Goal: Information Seeking & Learning: Learn about a topic

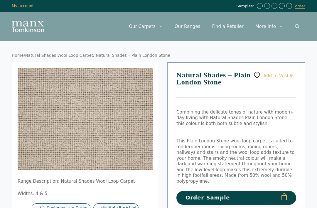
click at [300, 28] on link "Open Search Bar" at bounding box center [297, 27] width 16 height 18
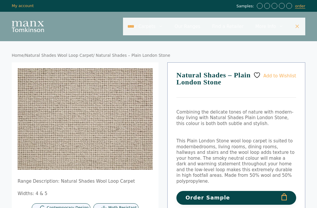
type input "****"
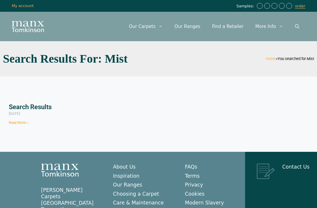
click at [14, 124] on link "Read More »" at bounding box center [19, 122] width 20 height 4
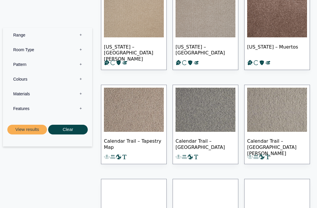
scroll to position [423, 0]
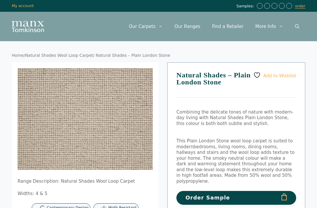
click at [31, 18] on div "Menu **** Menu Our Carpets View All Colours Black Carpet Blue Carpet Bold Colou…" at bounding box center [158, 26] width 317 height 29
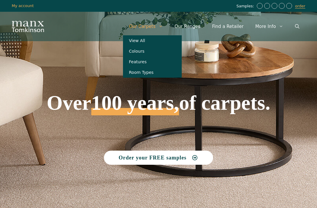
click at [147, 63] on link "Features" at bounding box center [152, 61] width 59 height 11
click at [288, 75] on section "Over 100 years, of carpets. Order your FREE samples" at bounding box center [158, 92] width 317 height 279
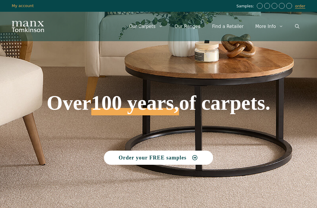
click at [300, 28] on link "Open Search Bar" at bounding box center [297, 27] width 16 height 18
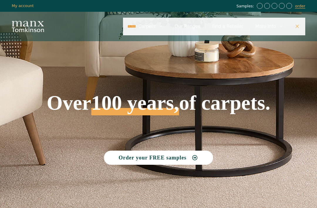
type input "*****"
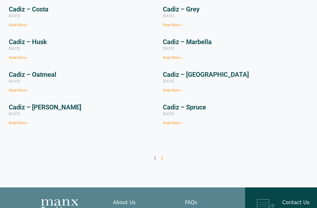
scroll to position [142, 0]
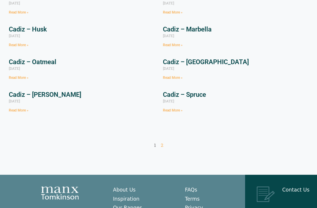
click at [166, 143] on nav "Page 1 Page 2" at bounding box center [159, 145] width 300 height 6
click at [161, 145] on link "Page 2" at bounding box center [162, 145] width 2 height 6
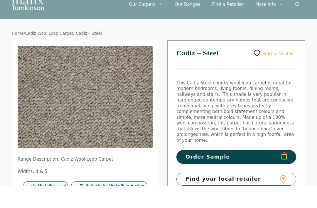
scroll to position [30, 0]
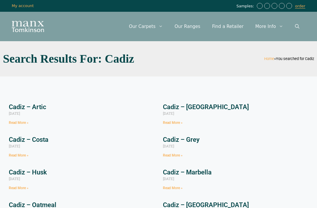
scroll to position [162, 0]
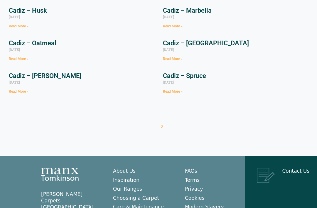
click at [176, 90] on link "Read More »" at bounding box center [173, 91] width 20 height 4
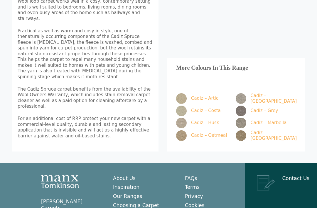
scroll to position [274, 0]
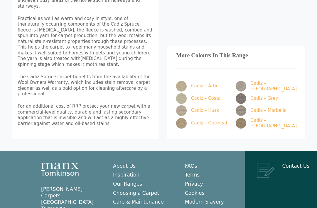
click at [241, 93] on img at bounding box center [241, 98] width 11 height 11
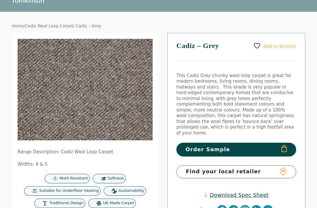
scroll to position [14, 0]
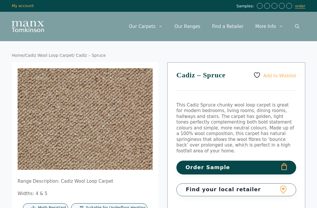
scroll to position [293, 0]
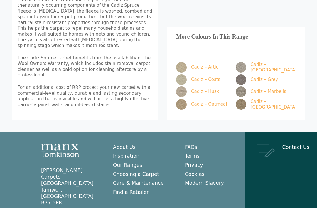
click at [272, 62] on link "Cadiz – [GEOGRAPHIC_DATA]" at bounding box center [262, 67] width 53 height 11
click at [284, 62] on link "Cadiz – [GEOGRAPHIC_DATA]" at bounding box center [262, 67] width 53 height 11
click at [266, 62] on link "Cadiz – [GEOGRAPHIC_DATA]" at bounding box center [262, 67] width 53 height 11
